Goal: Information Seeking & Learning: Check status

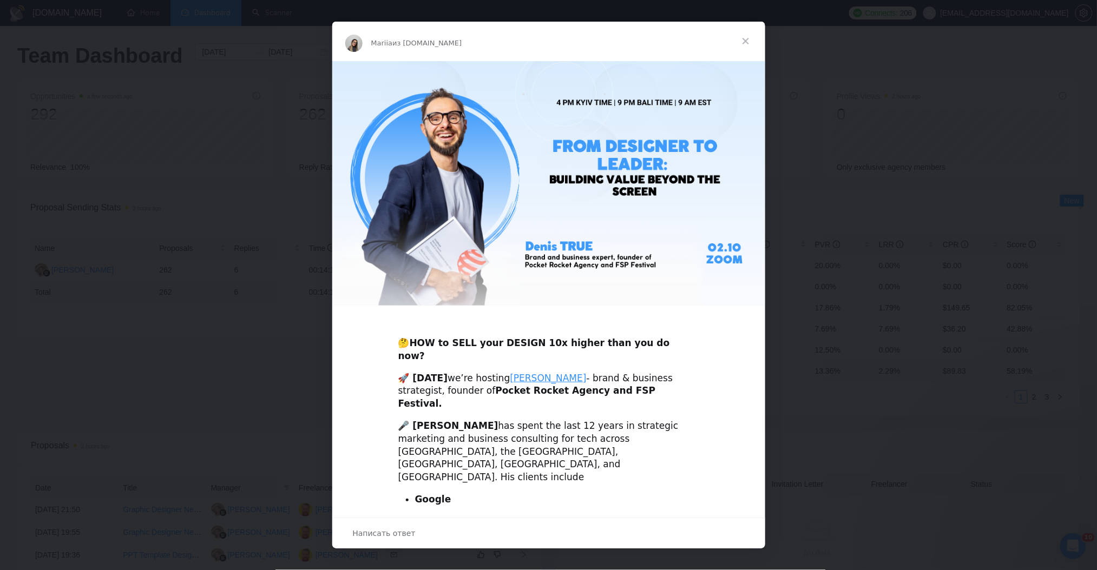
click at [740, 44] on span "Закрыть" at bounding box center [745, 41] width 39 height 39
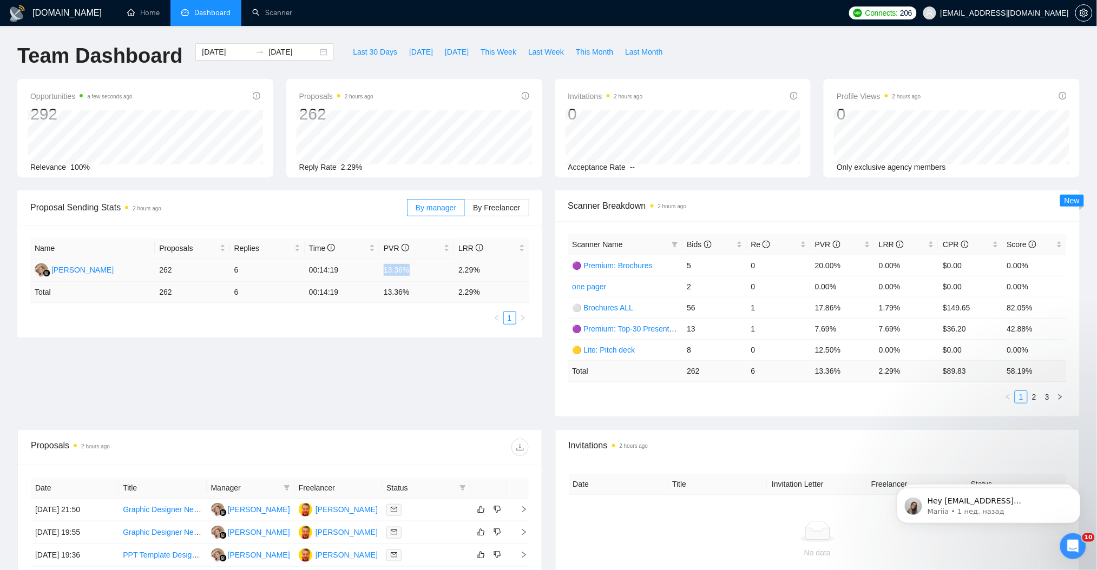
drag, startPoint x: 383, startPoint y: 271, endPoint x: 412, endPoint y: 270, distance: 29.3
click at [412, 270] on td "13.36%" at bounding box center [416, 270] width 75 height 23
click at [409, 366] on div "Proposal Sending Stats 2 hours ago By manager By Freelancer Name Proposals Repl…" at bounding box center [548, 310] width 1075 height 239
drag, startPoint x: 167, startPoint y: 272, endPoint x: 154, endPoint y: 271, distance: 12.5
click at [155, 271] on td "262" at bounding box center [192, 270] width 75 height 23
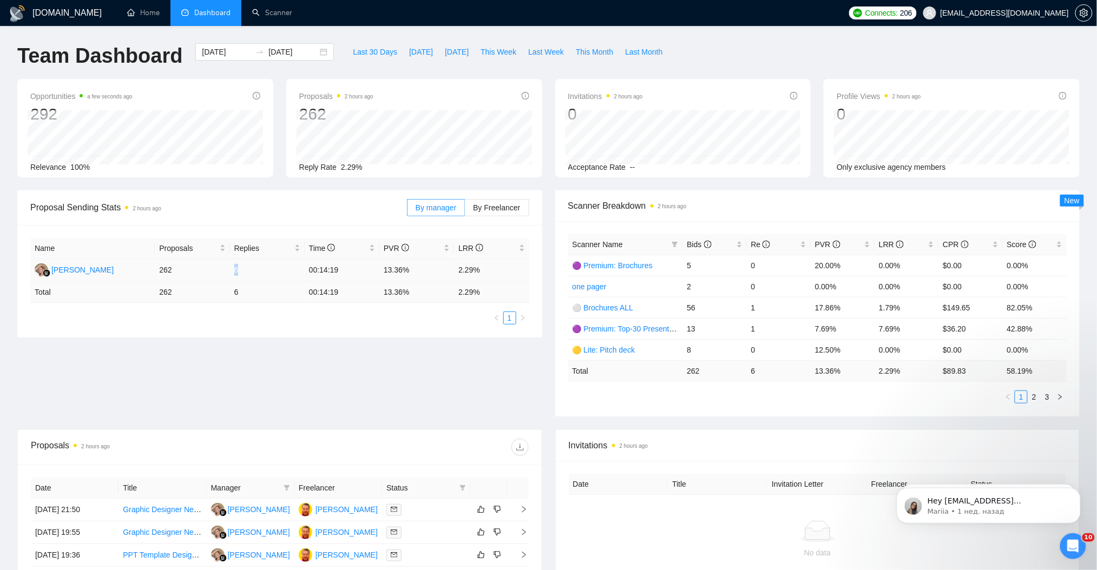
drag, startPoint x: 250, startPoint y: 273, endPoint x: 227, endPoint y: 273, distance: 22.2
click at [227, 273] on tr "[PERSON_NAME] 262 6 00:14:19 13.36% 2.29%" at bounding box center [279, 270] width 499 height 23
click at [390, 377] on div "Proposal Sending Stats 2 hours ago By manager By Freelancer Name Proposals Repl…" at bounding box center [548, 310] width 1075 height 239
drag, startPoint x: 238, startPoint y: 266, endPoint x: 224, endPoint y: 270, distance: 14.4
click at [224, 270] on tr "[PERSON_NAME] 262 6 00:14:19 13.36% 2.29%" at bounding box center [279, 270] width 499 height 23
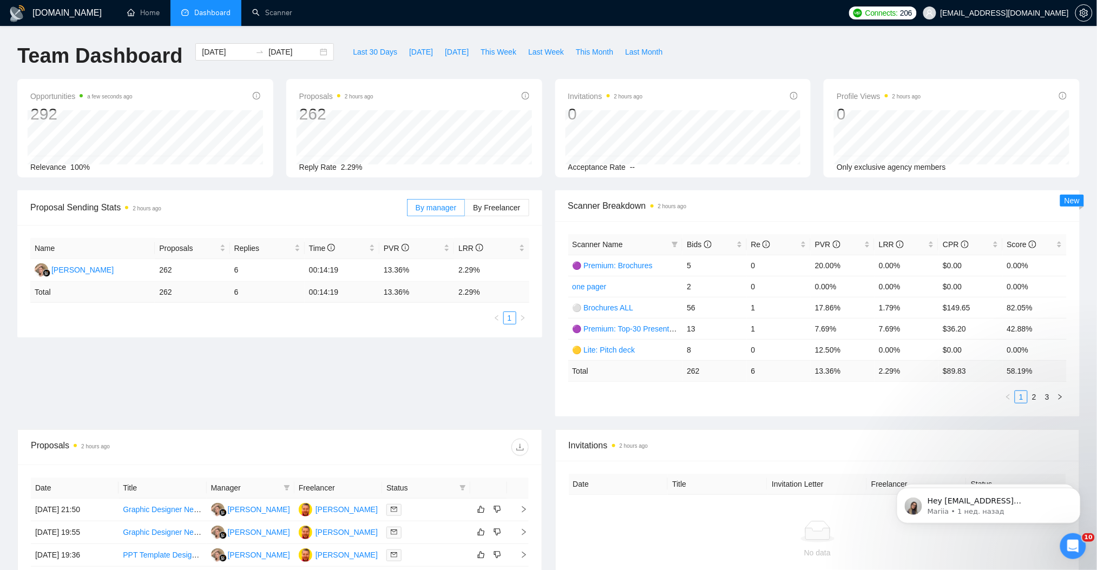
click at [369, 386] on div "Proposal Sending Stats 2 hours ago By manager By Freelancer Name Proposals Repl…" at bounding box center [548, 310] width 1075 height 239
